Goal: Navigation & Orientation: Find specific page/section

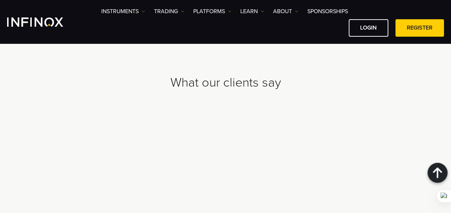
scroll to position [2325, 0]
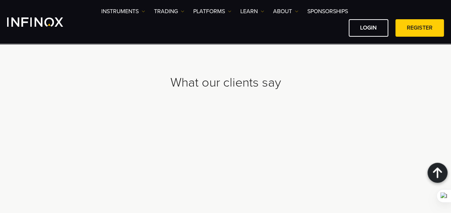
drag, startPoint x: 216, startPoint y: 113, endPoint x: 220, endPoint y: 109, distance: 5.0
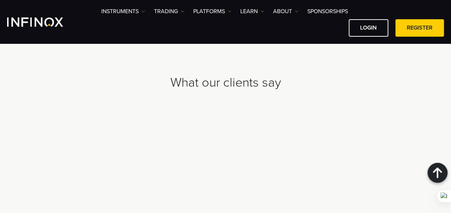
drag, startPoint x: 220, startPoint y: 109, endPoint x: 138, endPoint y: 60, distance: 95.7
click at [285, 14] on link "ABOUT" at bounding box center [285, 11] width 25 height 9
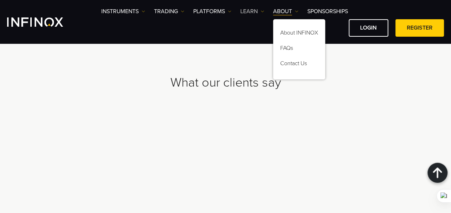
click at [262, 13] on link "Learn" at bounding box center [252, 11] width 24 height 9
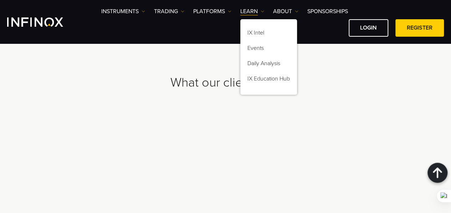
scroll to position [0, 0]
click at [289, 12] on link "ABOUT" at bounding box center [285, 11] width 25 height 9
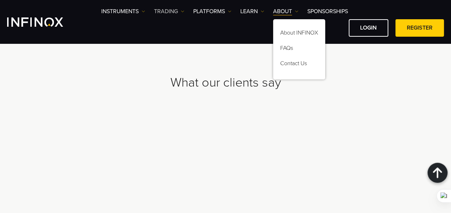
click at [166, 10] on link "TRADING" at bounding box center [169, 11] width 30 height 9
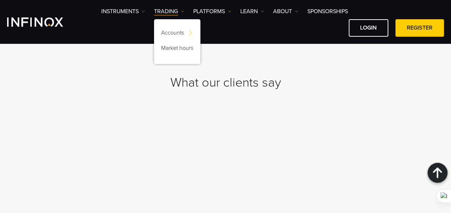
click at [211, 6] on div "Instruments Instruments Product Information TRADING" at bounding box center [225, 22] width 451 height 44
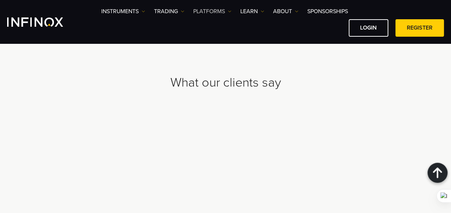
click at [208, 9] on link "PLATFORMS" at bounding box center [212, 11] width 38 height 9
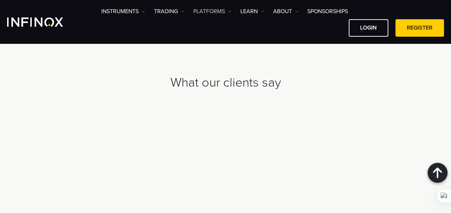
click at [215, 10] on link "PLATFORMS" at bounding box center [212, 11] width 38 height 9
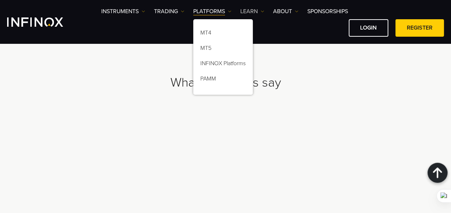
click at [257, 10] on link "Learn" at bounding box center [252, 11] width 24 height 9
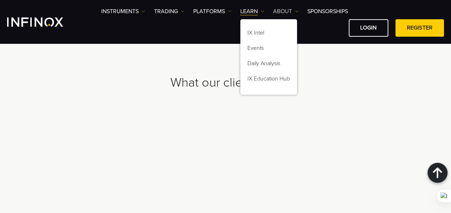
click at [289, 10] on link "ABOUT" at bounding box center [285, 11] width 25 height 9
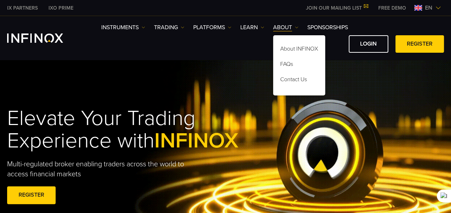
click at [185, 55] on div "Instruments Instruments Product Information TRADING" at bounding box center [225, 38] width 451 height 44
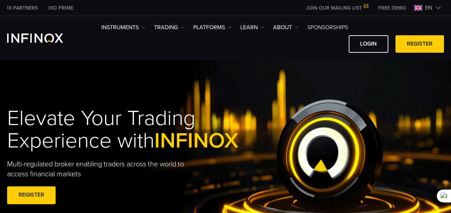
click at [327, 30] on link "SPONSORSHIPS" at bounding box center [327, 27] width 41 height 9
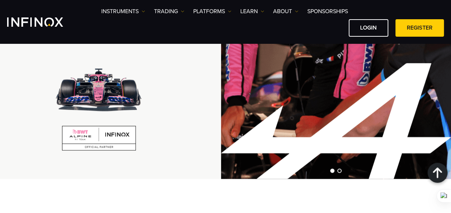
scroll to position [499, 0]
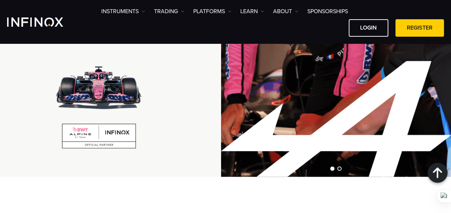
click at [24, 108] on div at bounding box center [99, 99] width 184 height 97
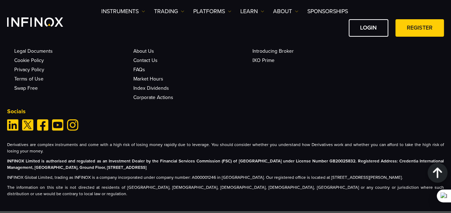
scroll to position [1457, 0]
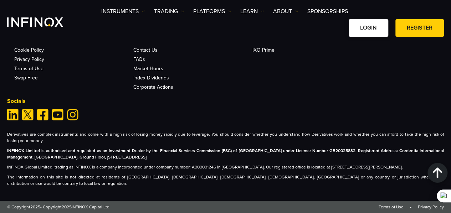
click at [351, 25] on link "LOGIN" at bounding box center [369, 27] width 40 height 17
